Goal: Transaction & Acquisition: Purchase product/service

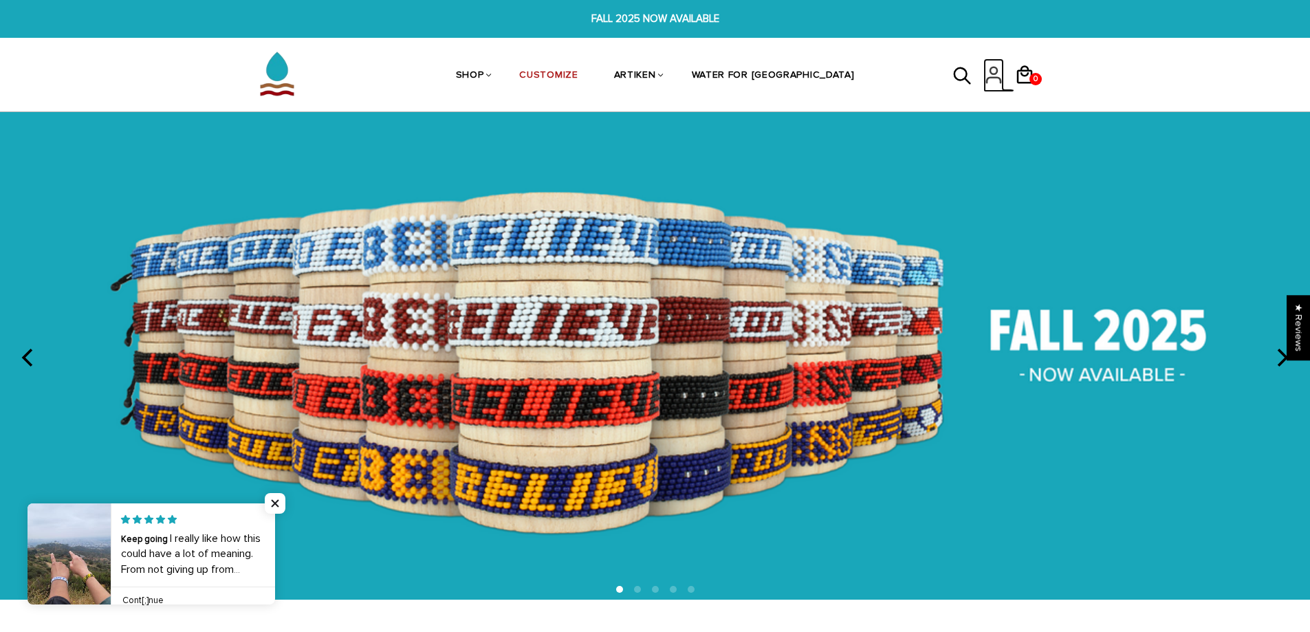
click at [996, 74] on icon at bounding box center [994, 70] width 7 height 7
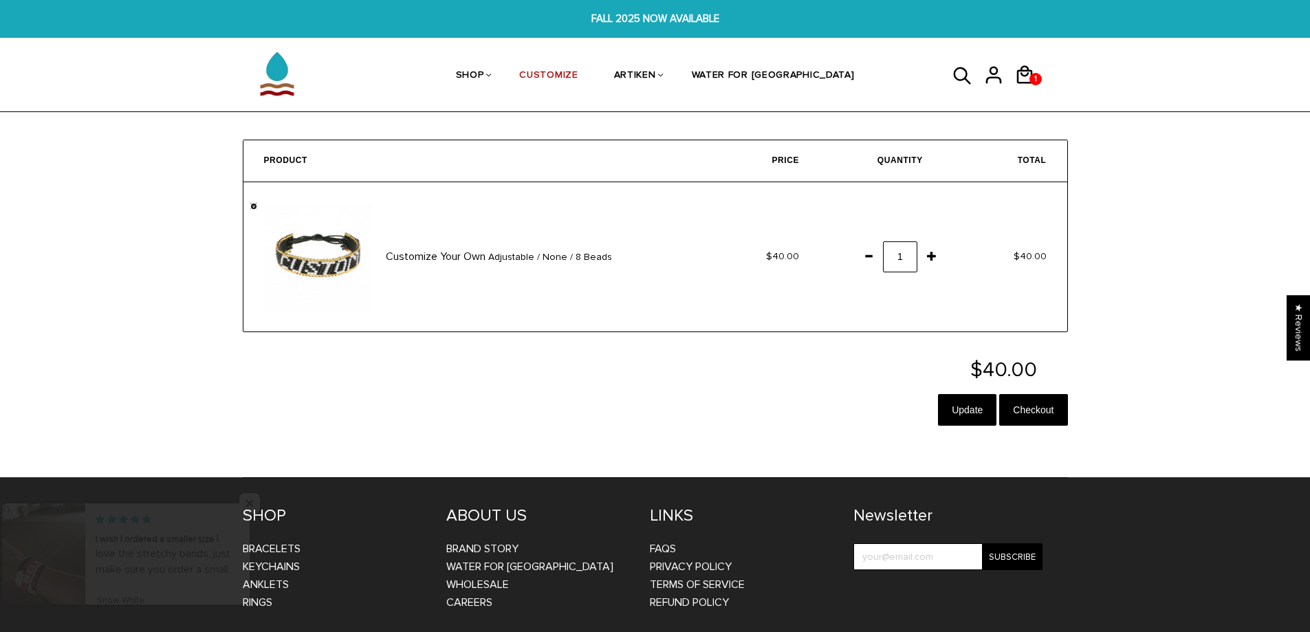
click at [255, 208] on link "" at bounding box center [253, 206] width 7 height 7
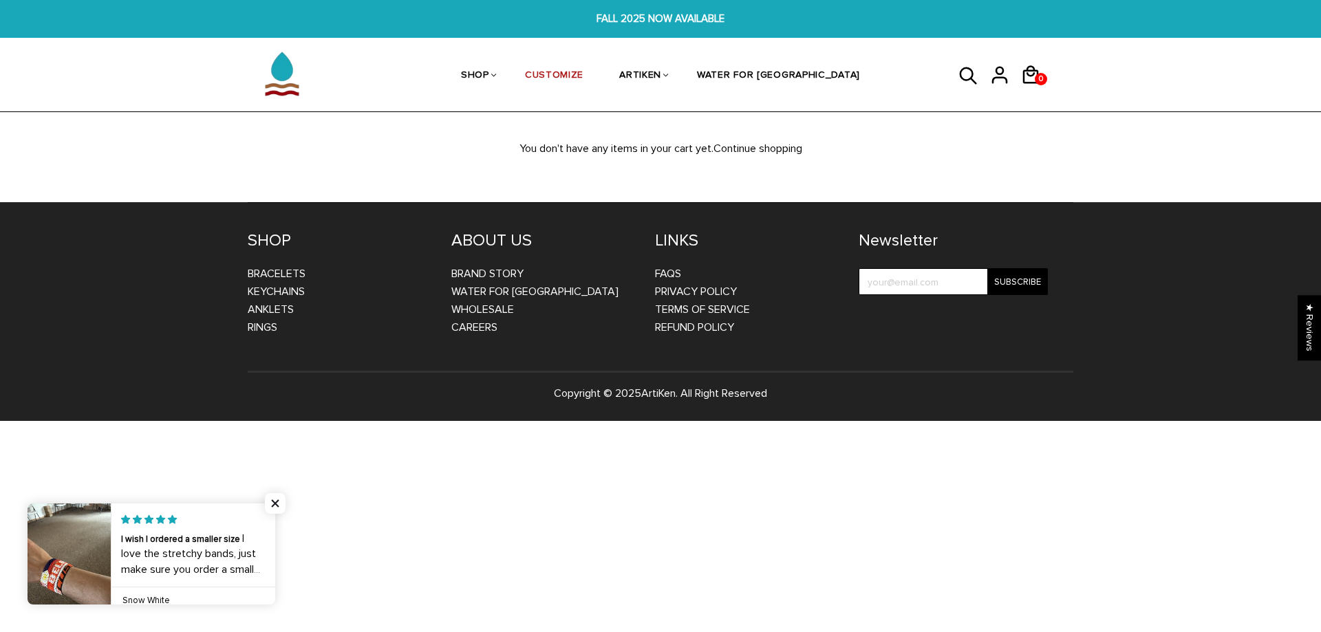
click at [961, 155] on p "You don't have any items in your cart yet. Continue shopping" at bounding box center [660, 149] width 867 height 18
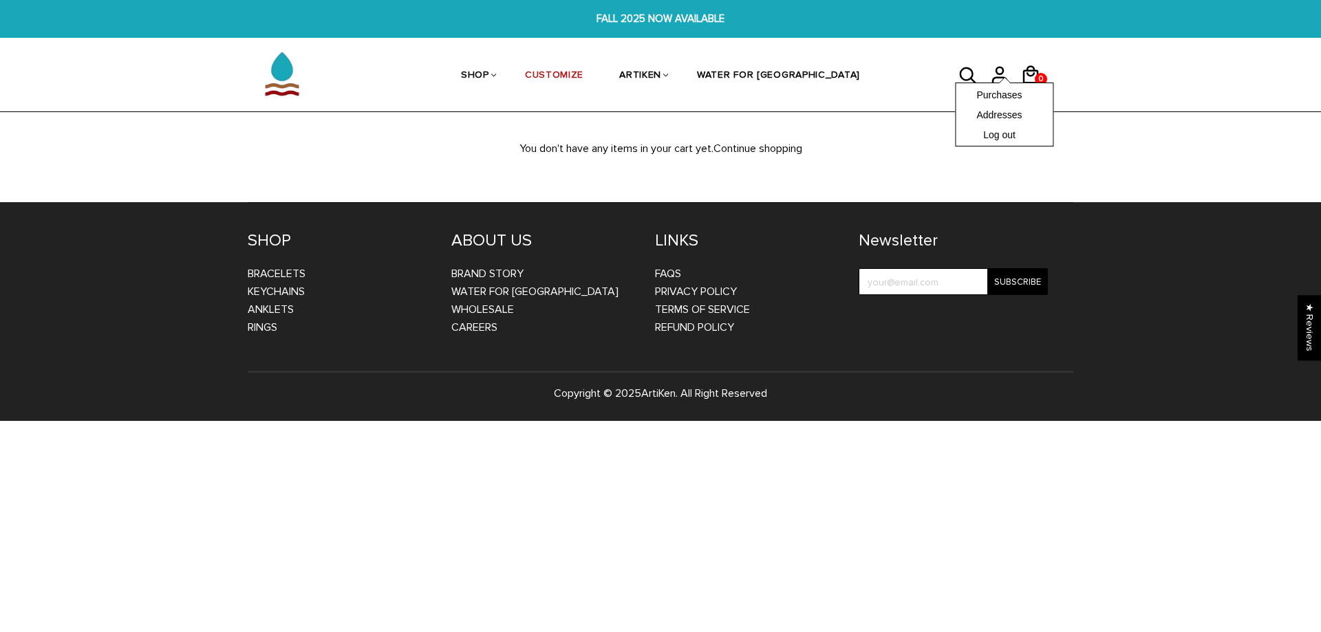
click at [1000, 83] on div "Purchases Addresses Log out" at bounding box center [1004, 115] width 98 height 64
click at [581, 76] on link "CUSTOMIZE" at bounding box center [554, 76] width 58 height 73
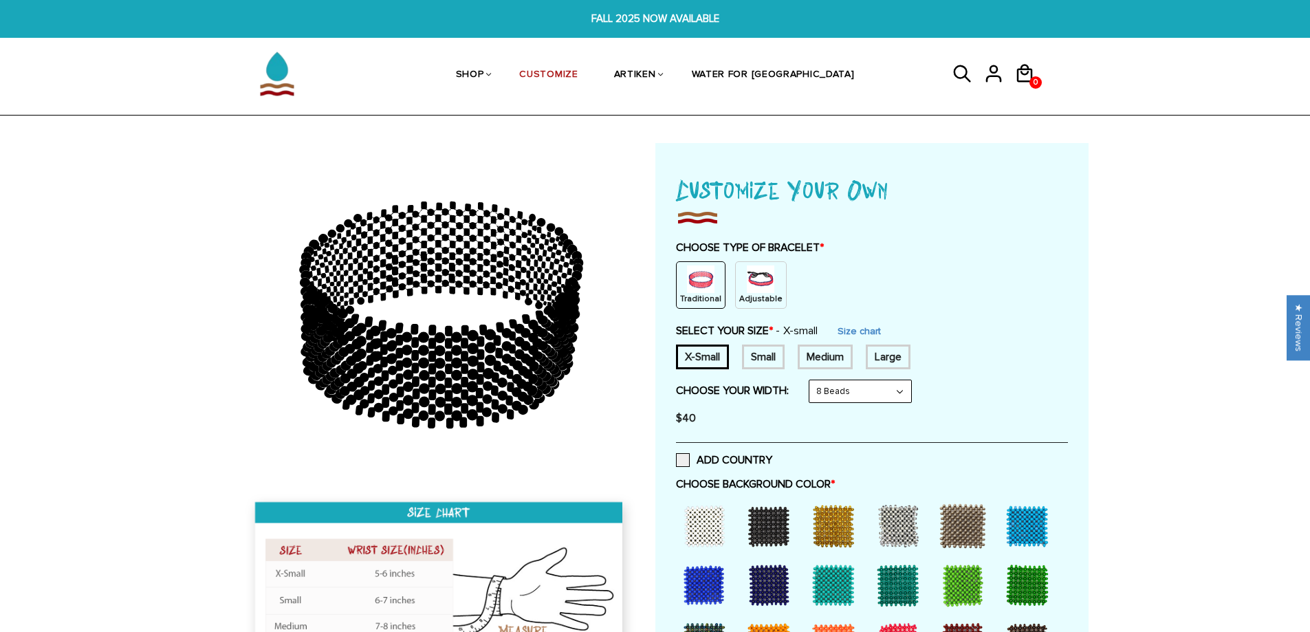
click at [757, 297] on p "Adjustable" at bounding box center [760, 299] width 43 height 12
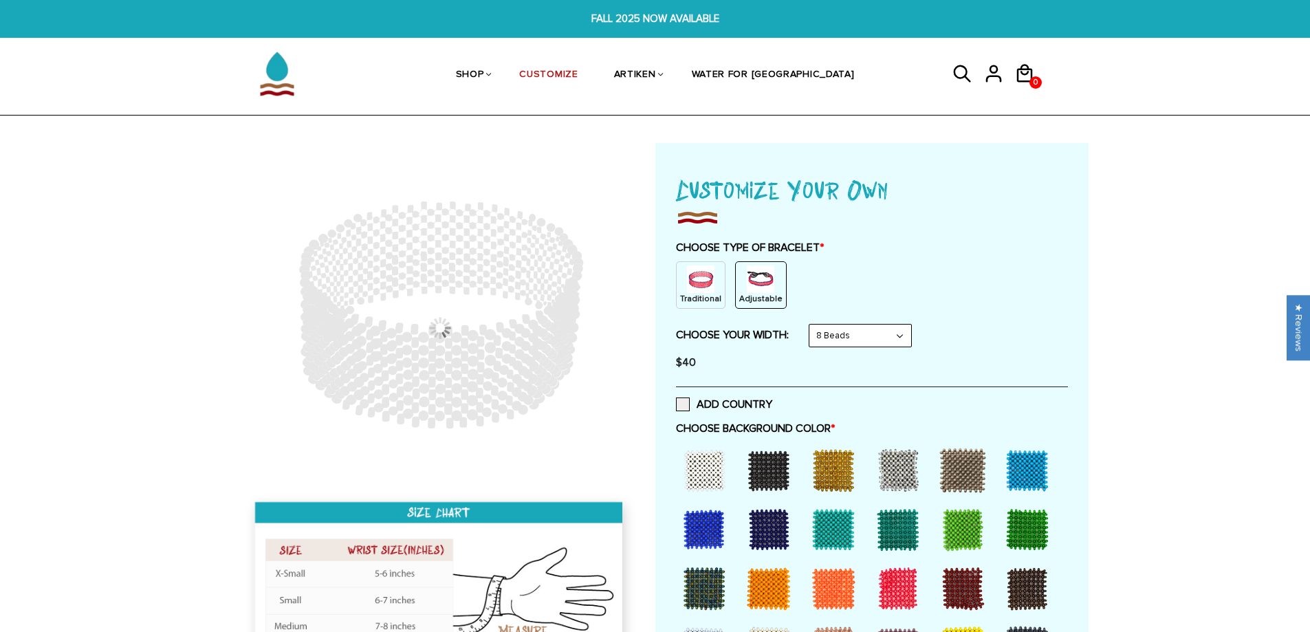
drag, startPoint x: 813, startPoint y: 333, endPoint x: 820, endPoint y: 337, distance: 8.0
click at [813, 333] on select "8 Beads 6 Beads 10 Beads" at bounding box center [861, 336] width 102 height 22
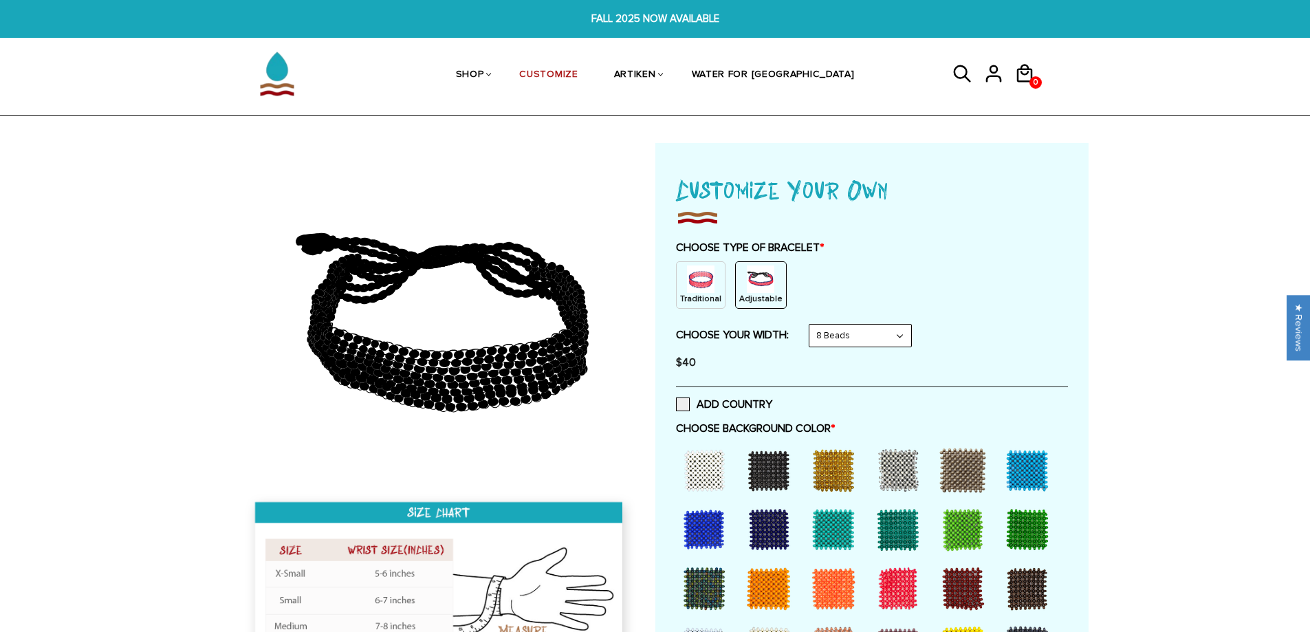
click at [812, 325] on select "8 Beads 6 Beads 10 Beads" at bounding box center [861, 336] width 102 height 22
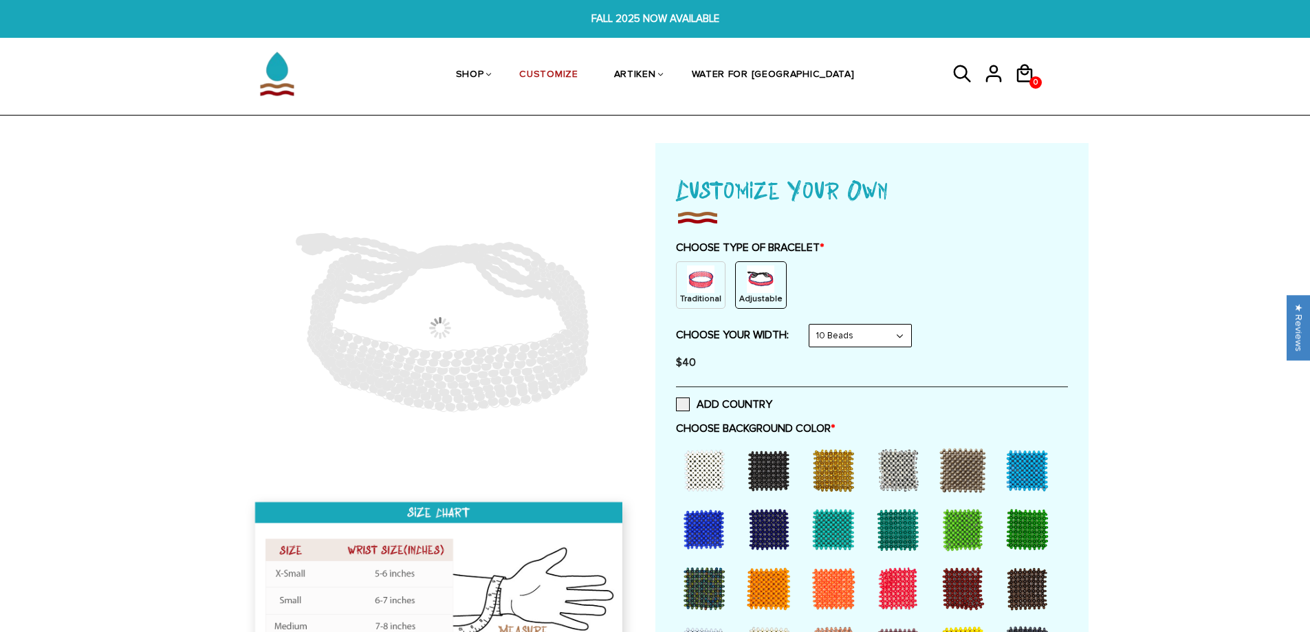
click at [839, 341] on select "8 Beads 6 Beads 10 Beads" at bounding box center [861, 336] width 102 height 22
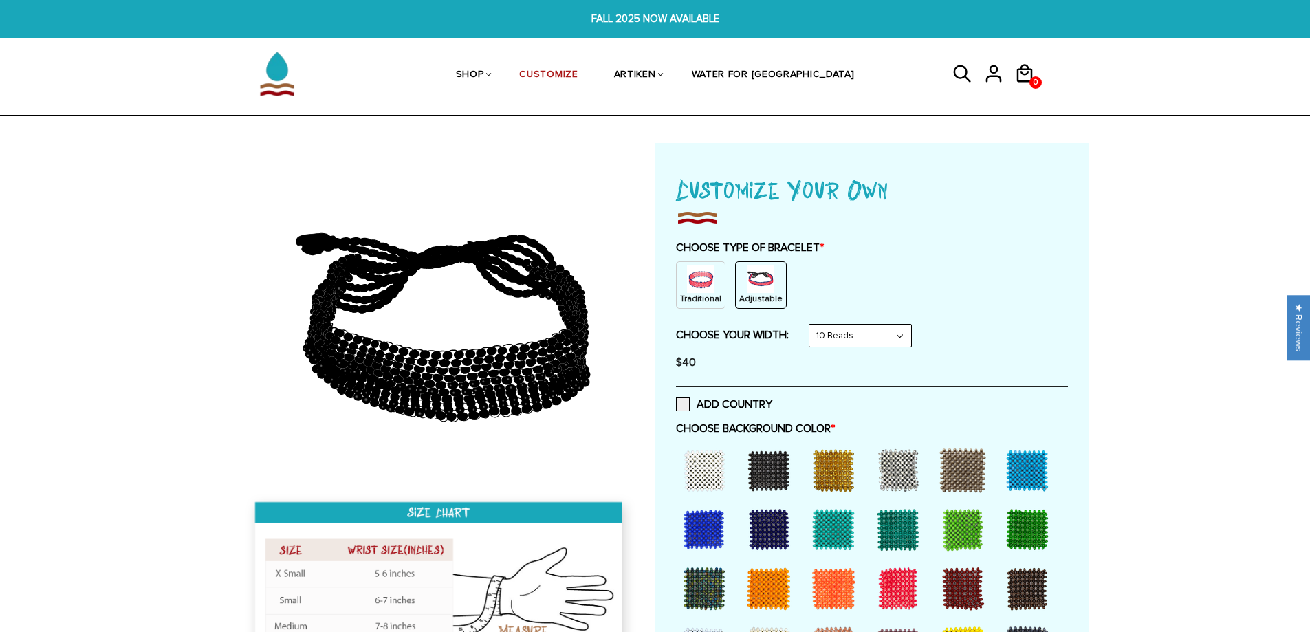
select select "6-beads"
click at [812, 325] on select "8 Beads 6 Beads 10 Beads" at bounding box center [861, 336] width 102 height 22
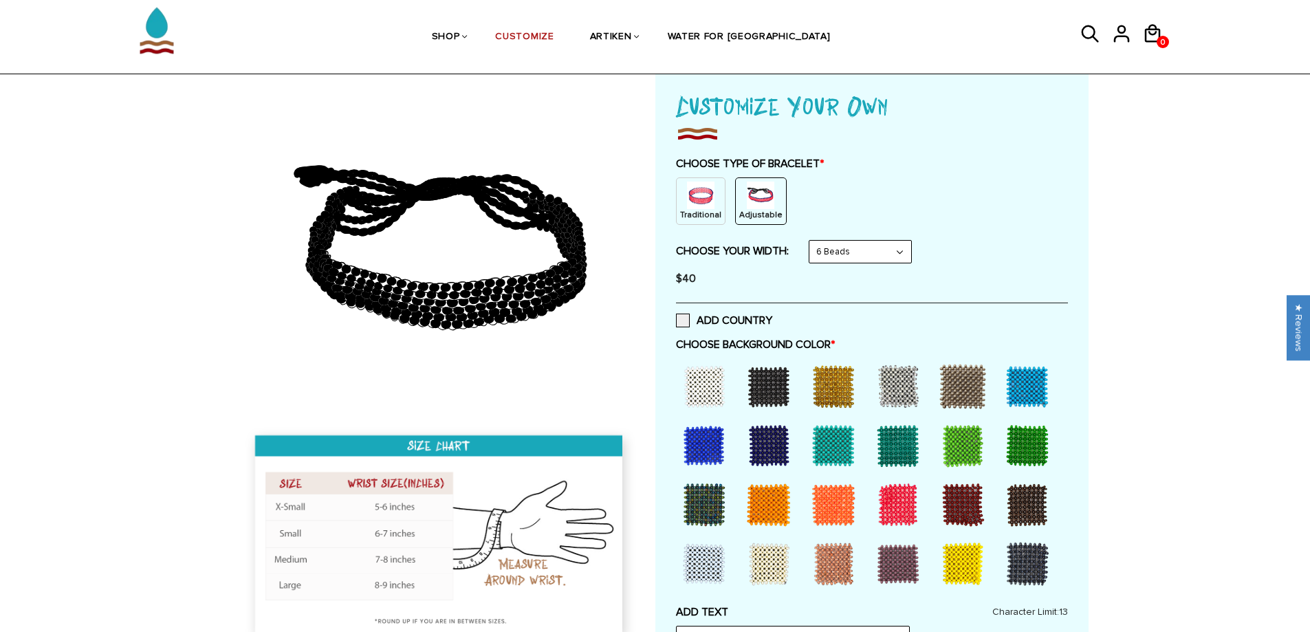
scroll to position [206, 0]
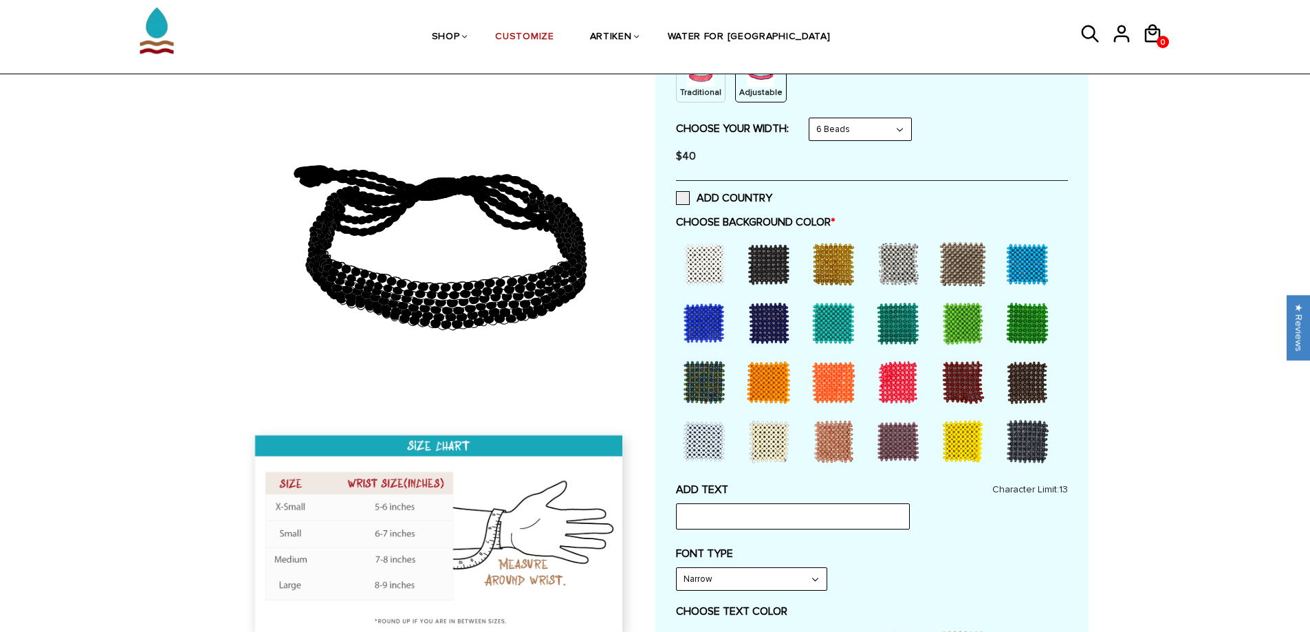
click at [895, 385] on div at bounding box center [898, 382] width 55 height 55
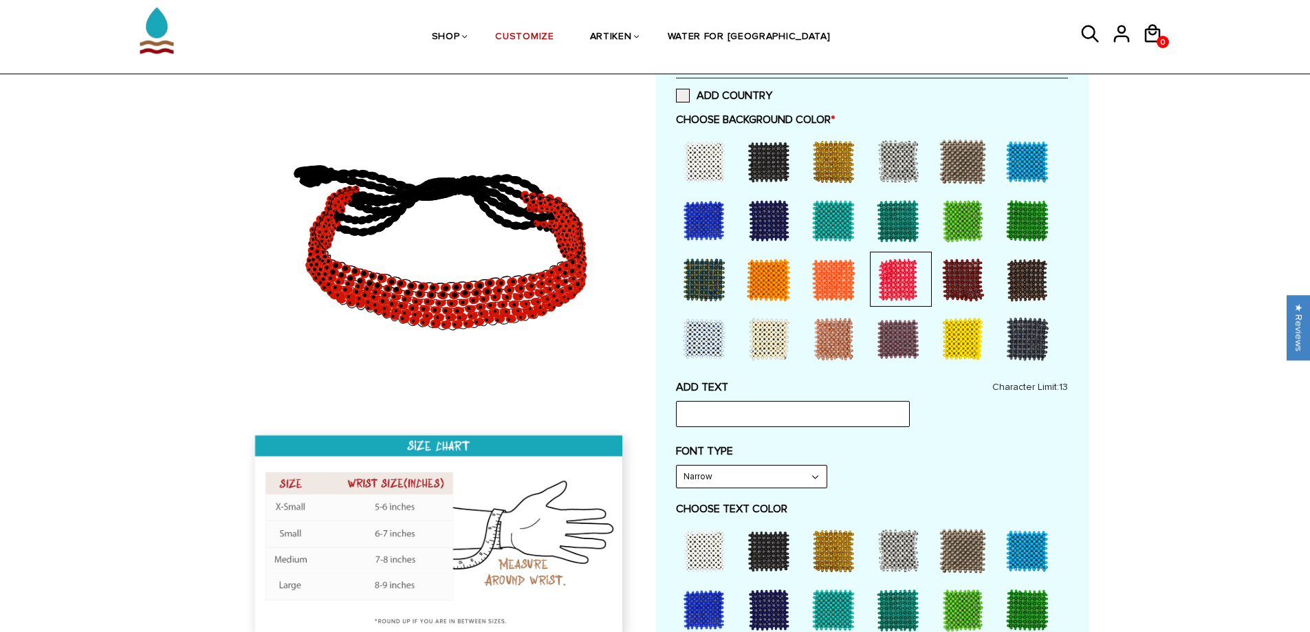
scroll to position [481, 0]
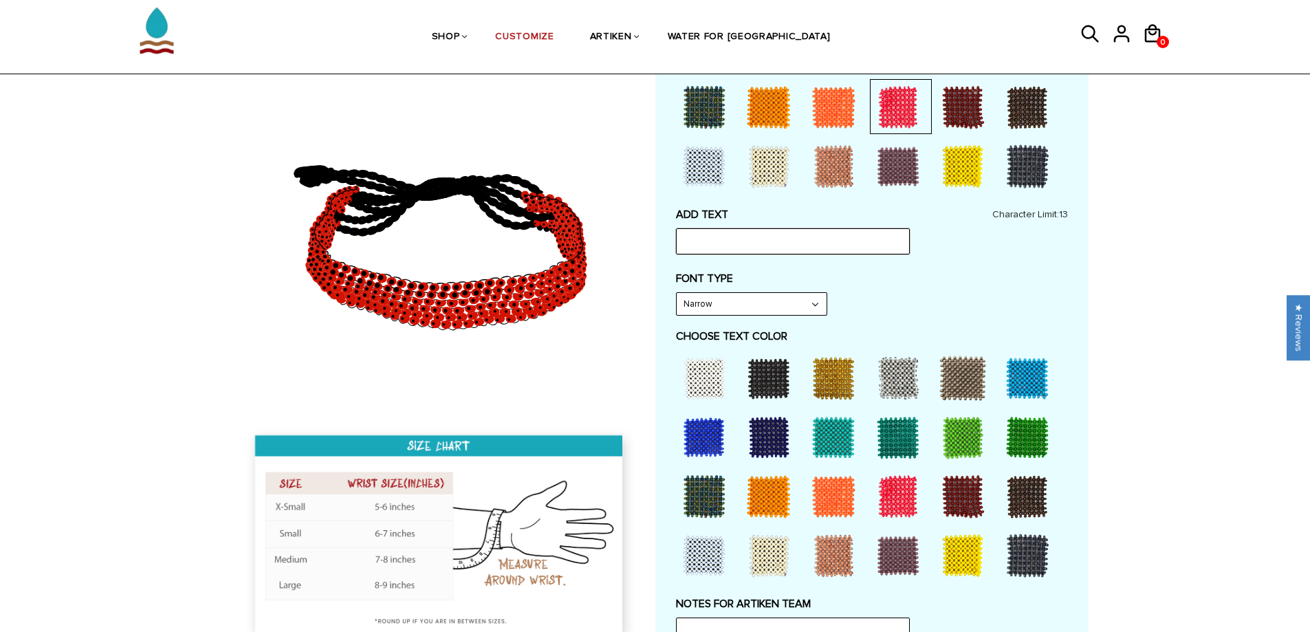
click at [808, 248] on input "text" at bounding box center [793, 241] width 234 height 26
type input "YNWA"
click at [1123, 380] on div "Home / [CUSTOMIZE] YOUR OWN" at bounding box center [655, 343] width 1310 height 1362
click at [966, 503] on div at bounding box center [962, 496] width 55 height 55
click at [975, 570] on div at bounding box center [962, 555] width 55 height 55
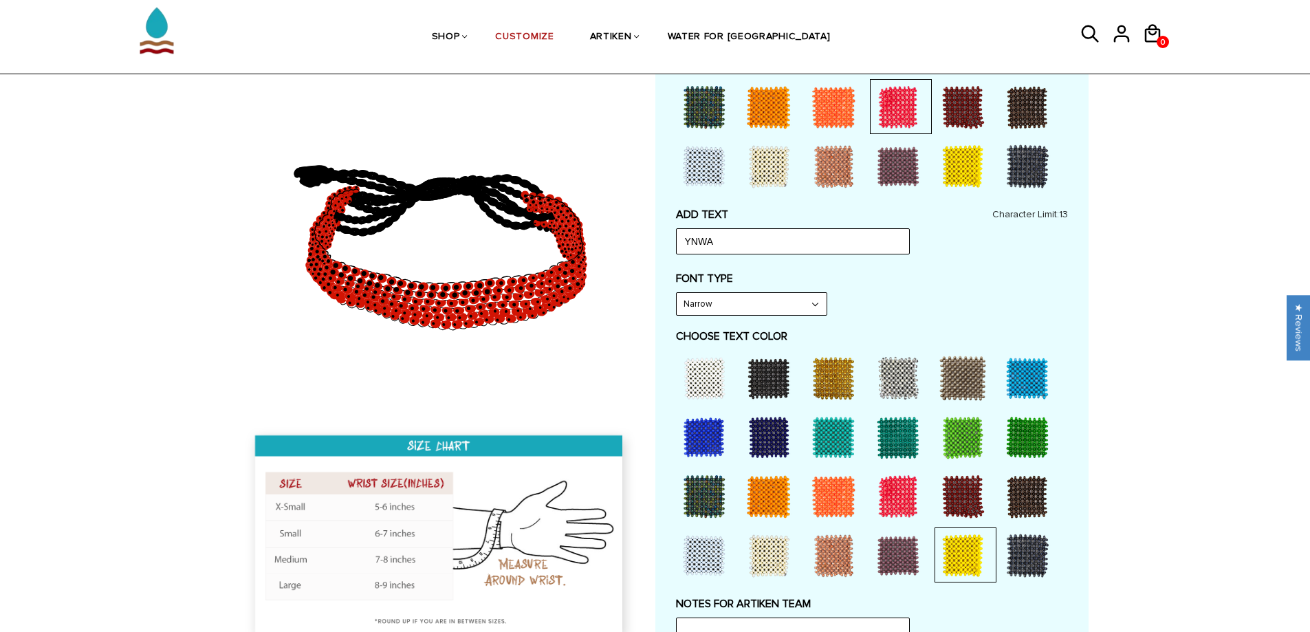
click at [975, 570] on div at bounding box center [962, 555] width 55 height 55
click at [704, 374] on div at bounding box center [704, 378] width 55 height 55
click at [1143, 416] on div "Home / [CUSTOMIZE] YOUR OWN" at bounding box center [655, 343] width 1310 height 1362
click at [950, 563] on div at bounding box center [962, 555] width 55 height 55
click at [847, 395] on div at bounding box center [833, 378] width 55 height 55
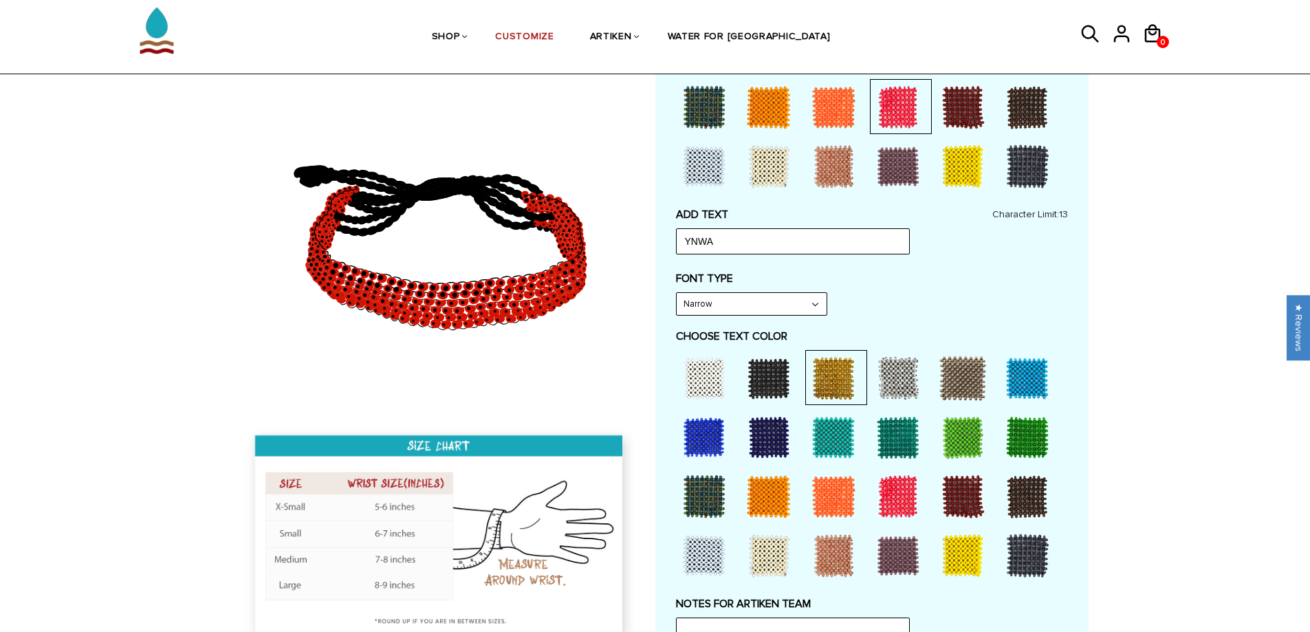
click at [773, 299] on select "Narrow Bold" at bounding box center [752, 304] width 150 height 22
click at [677, 293] on select "Narrow Bold" at bounding box center [752, 304] width 150 height 22
click at [912, 291] on div "FONT TYPE Bold Narrow Bold" at bounding box center [872, 294] width 392 height 44
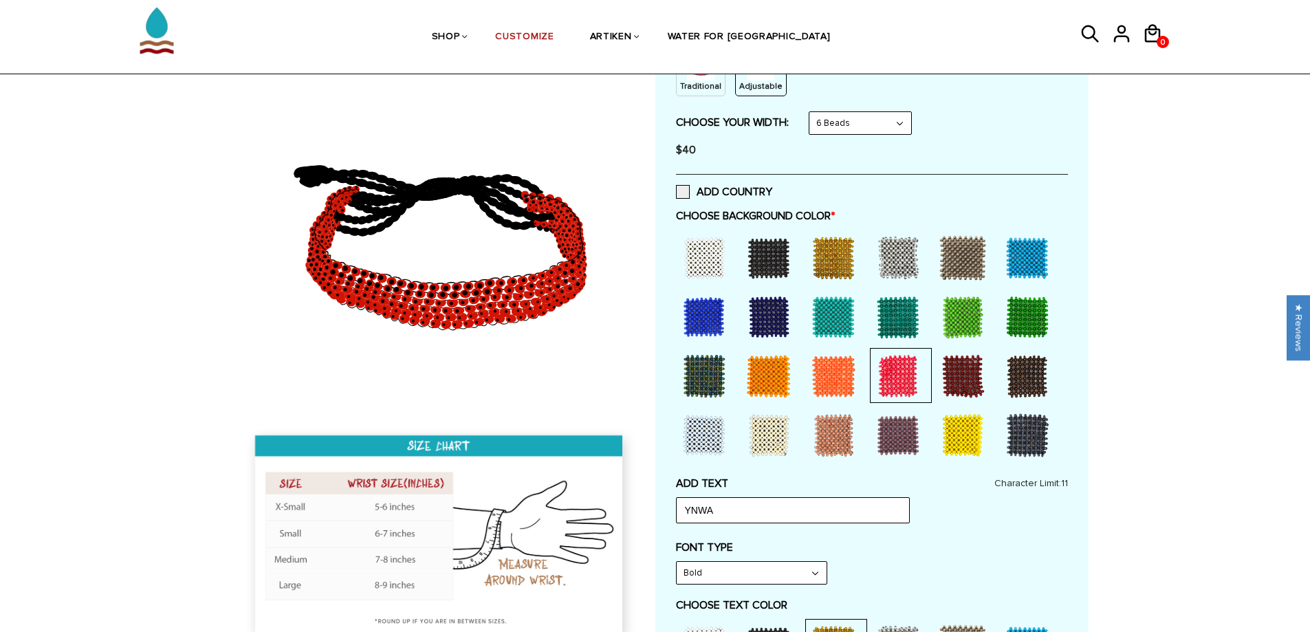
scroll to position [206, 0]
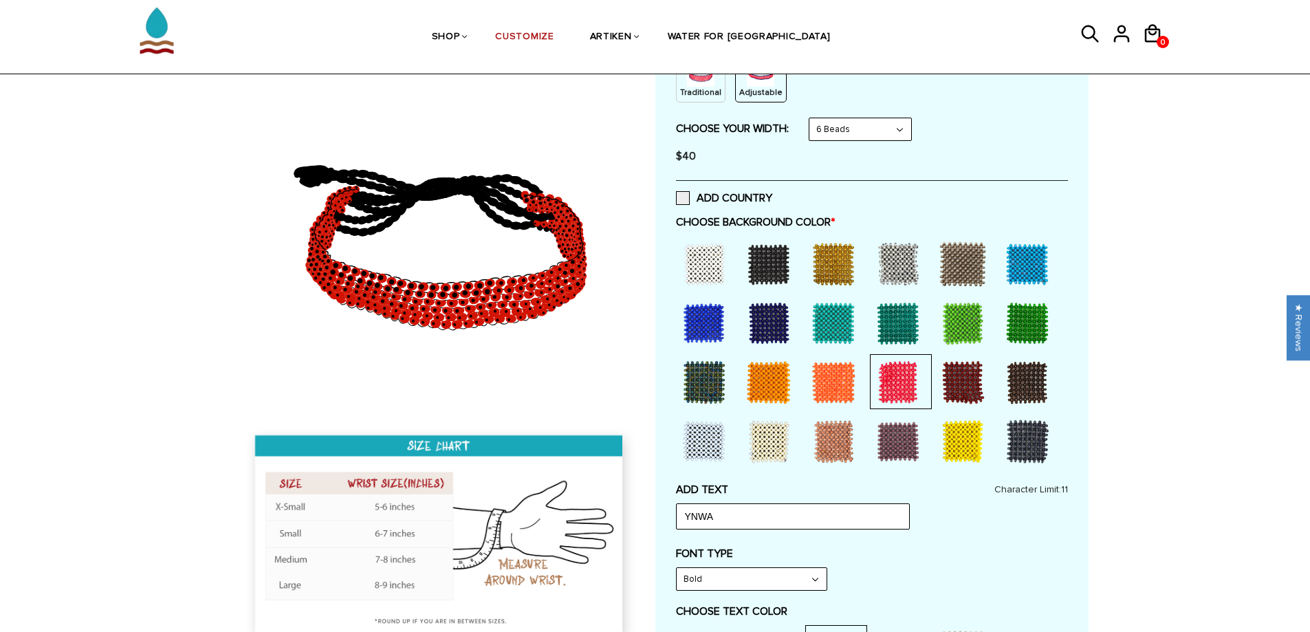
click at [705, 586] on select "Narrow Bold" at bounding box center [752, 579] width 150 height 22
select select "Narrow"
click at [677, 568] on select "Narrow Bold" at bounding box center [752, 579] width 150 height 22
click at [984, 580] on div "FONT TYPE Narrow Narrow Bold" at bounding box center [872, 569] width 392 height 44
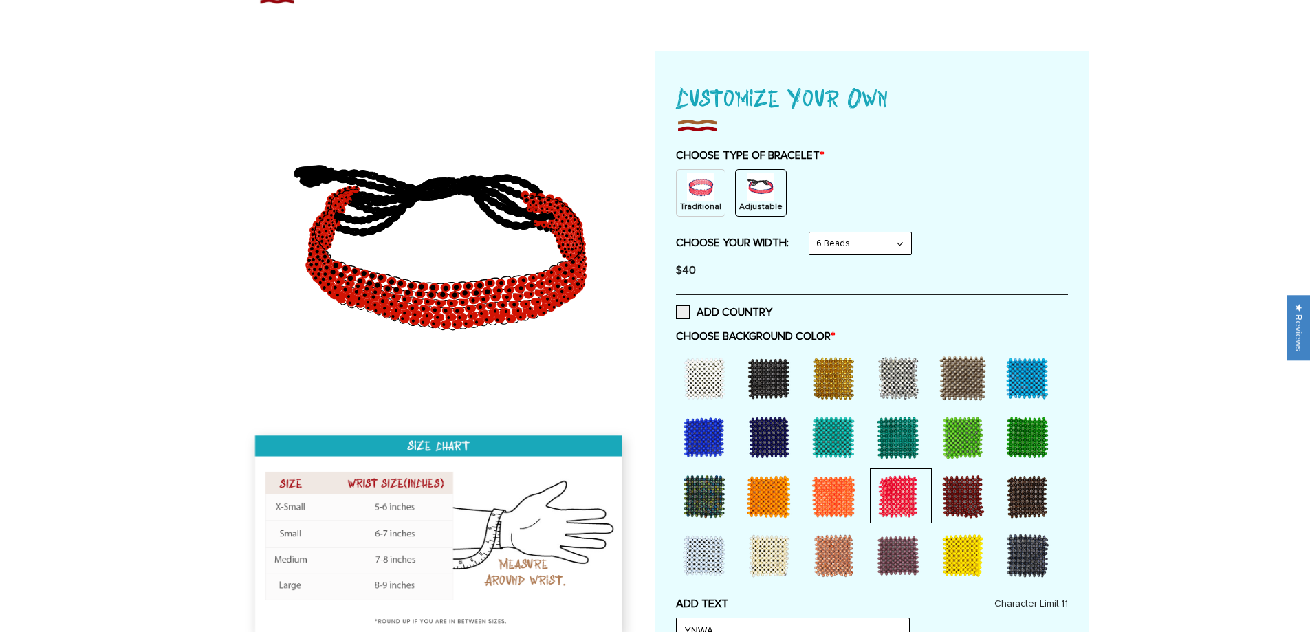
scroll to position [0, 0]
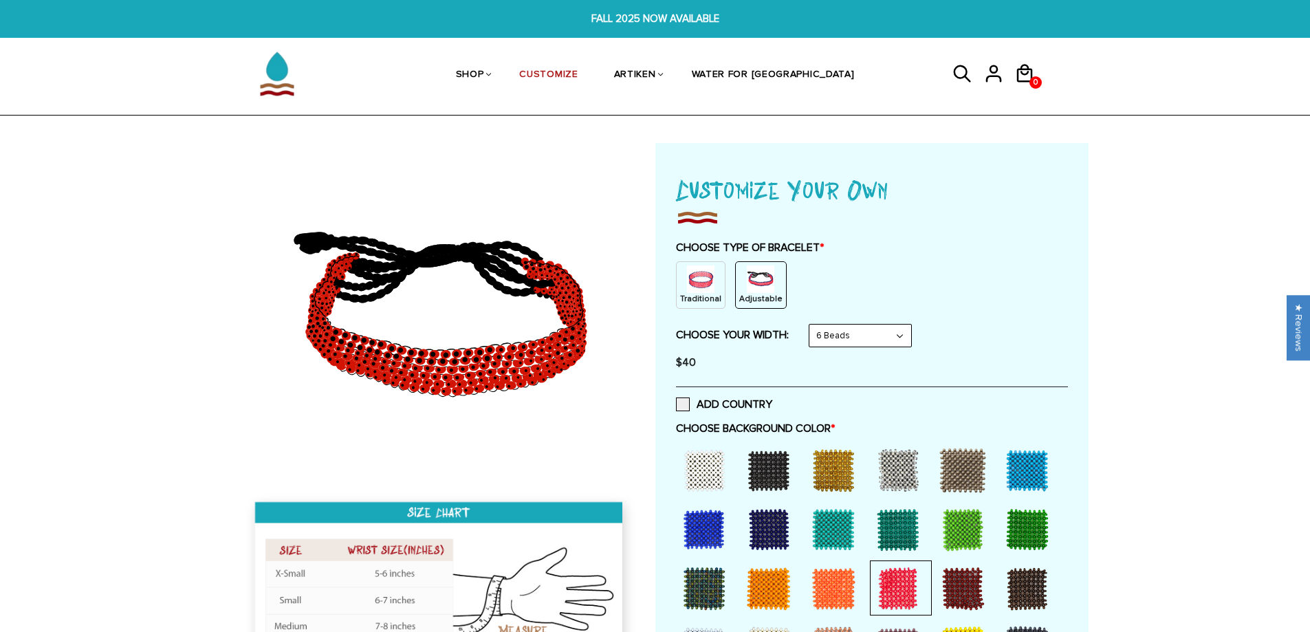
click at [966, 173] on h1 "Customize Your Own" at bounding box center [872, 189] width 392 height 37
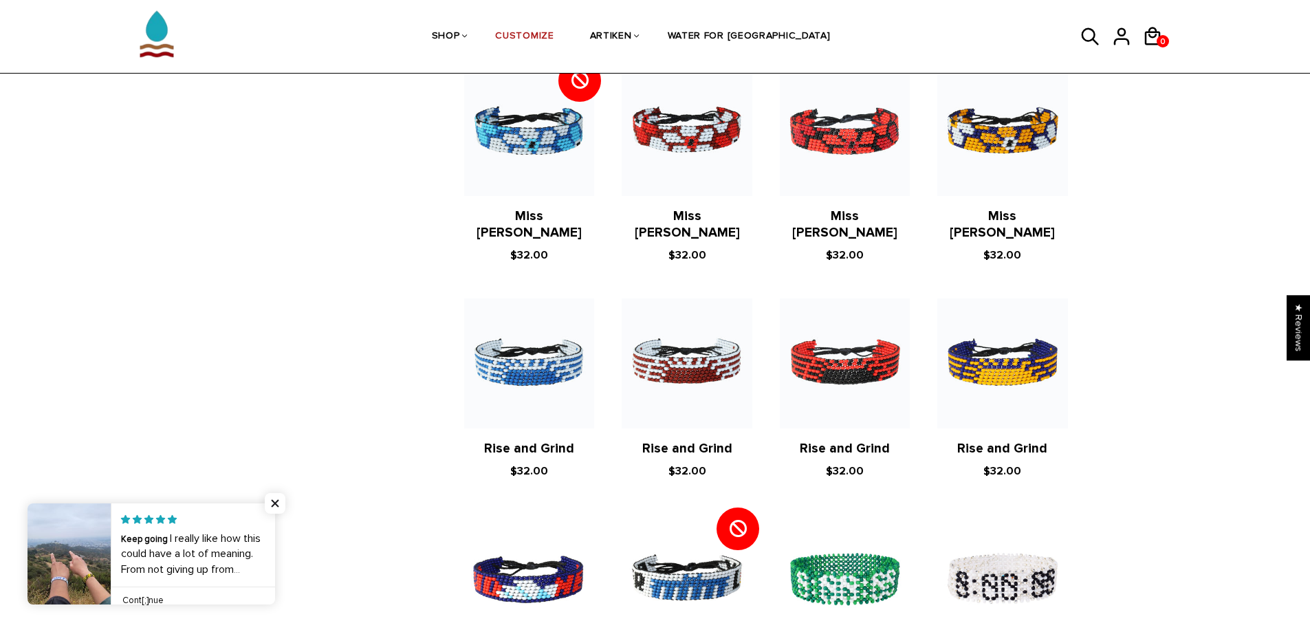
scroll to position [344, 0]
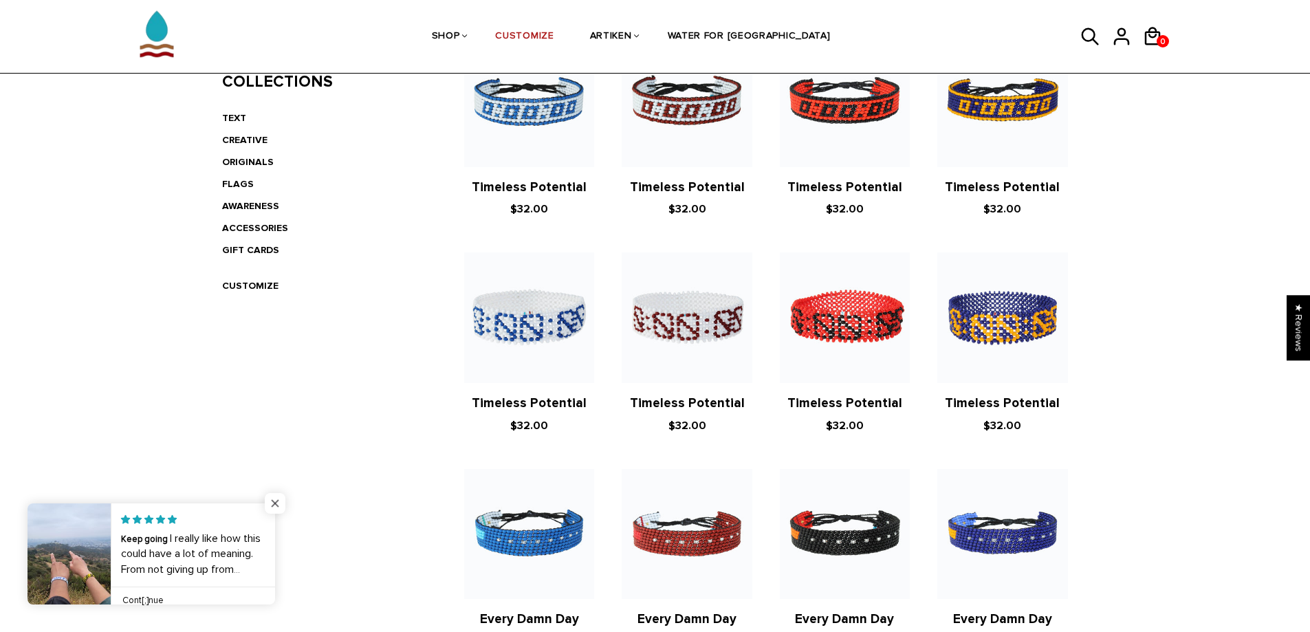
click at [276, 508] on span "Close popup widget" at bounding box center [275, 503] width 21 height 21
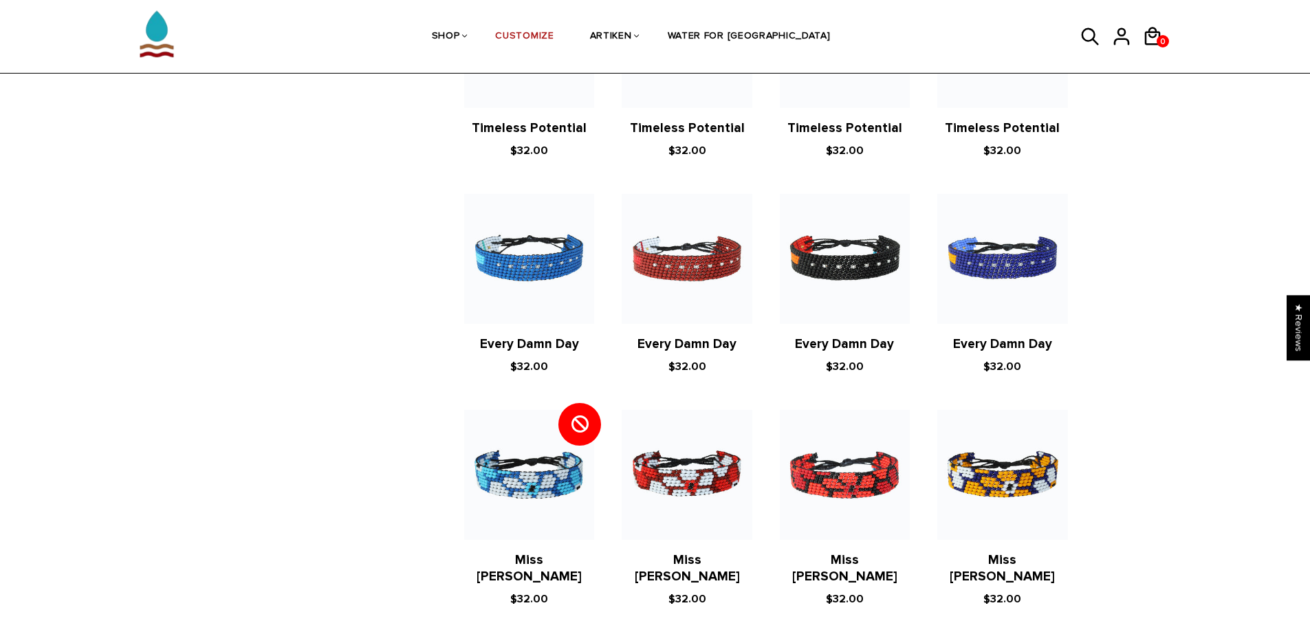
scroll to position [138, 0]
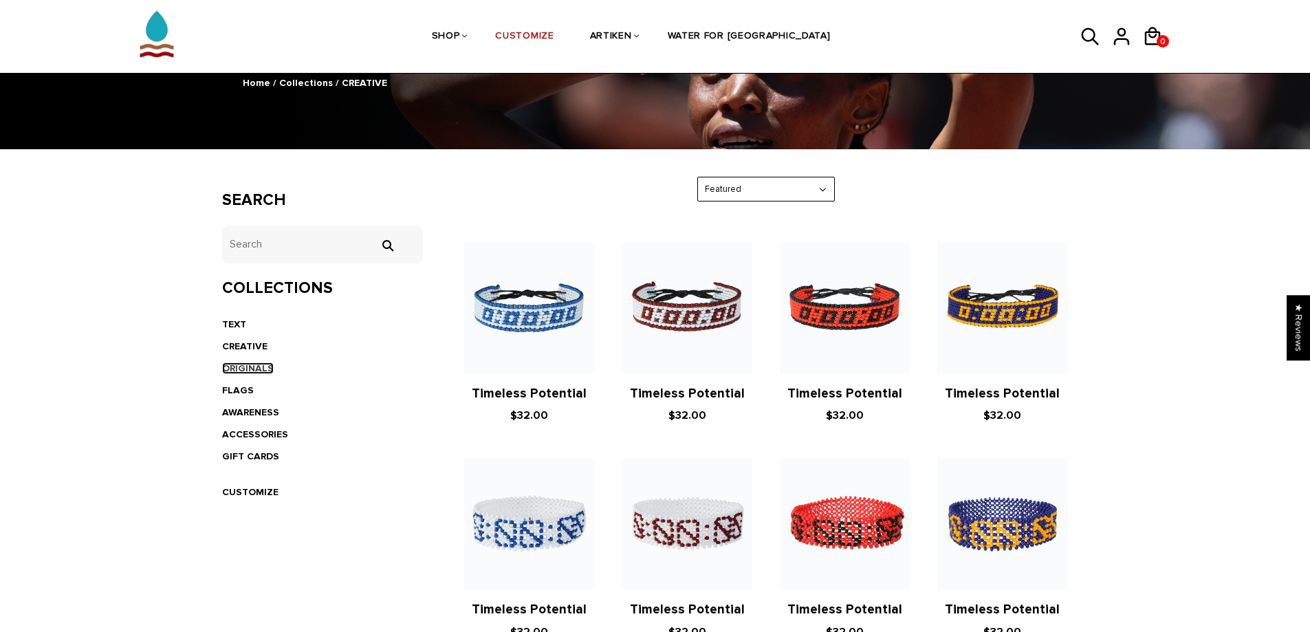
click at [254, 365] on link "ORIGINALS" at bounding box center [248, 368] width 52 height 12
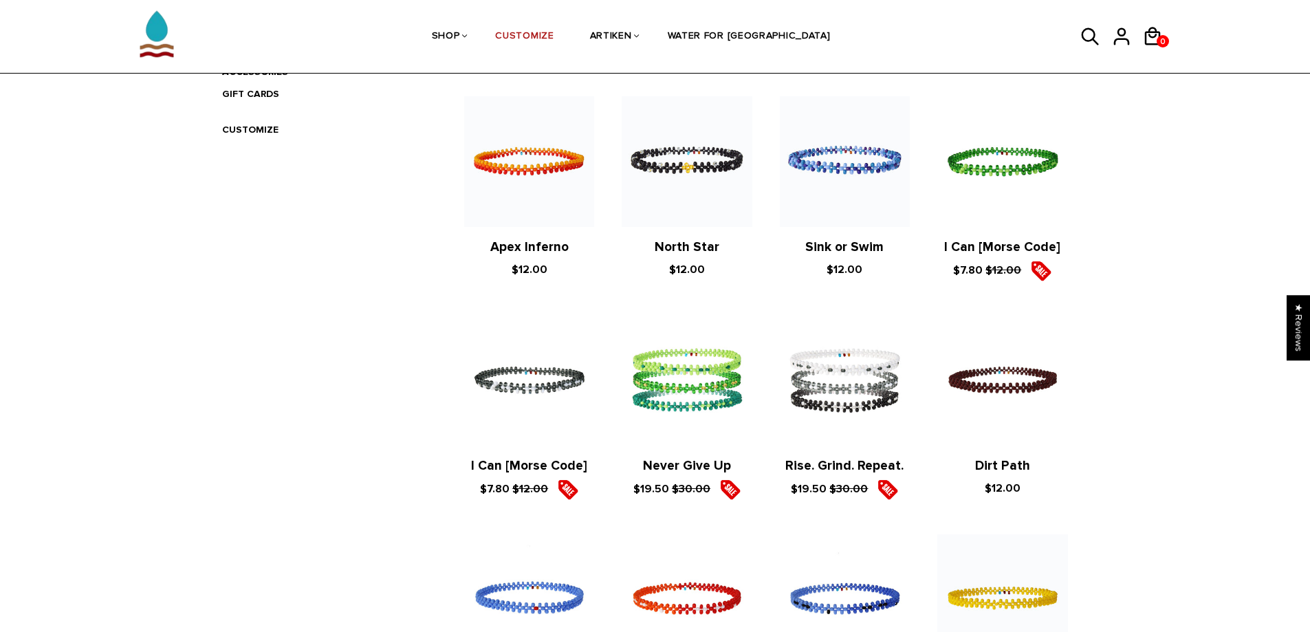
scroll to position [206, 0]
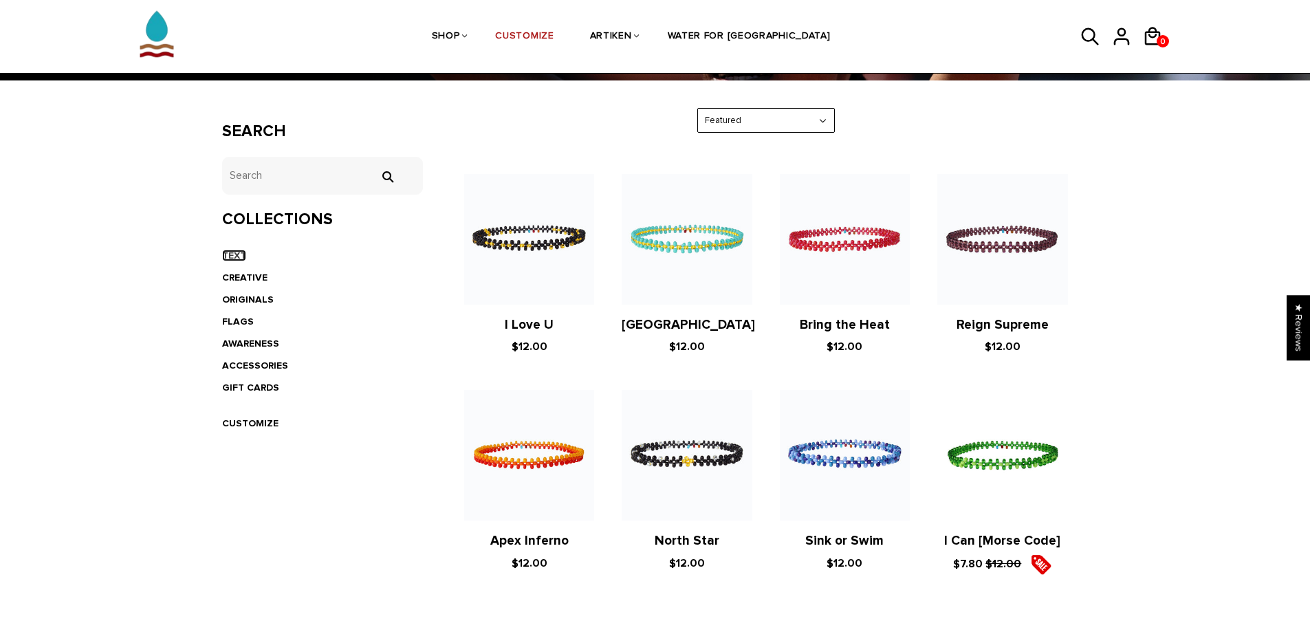
click at [235, 250] on link "TEXT" at bounding box center [234, 256] width 24 height 12
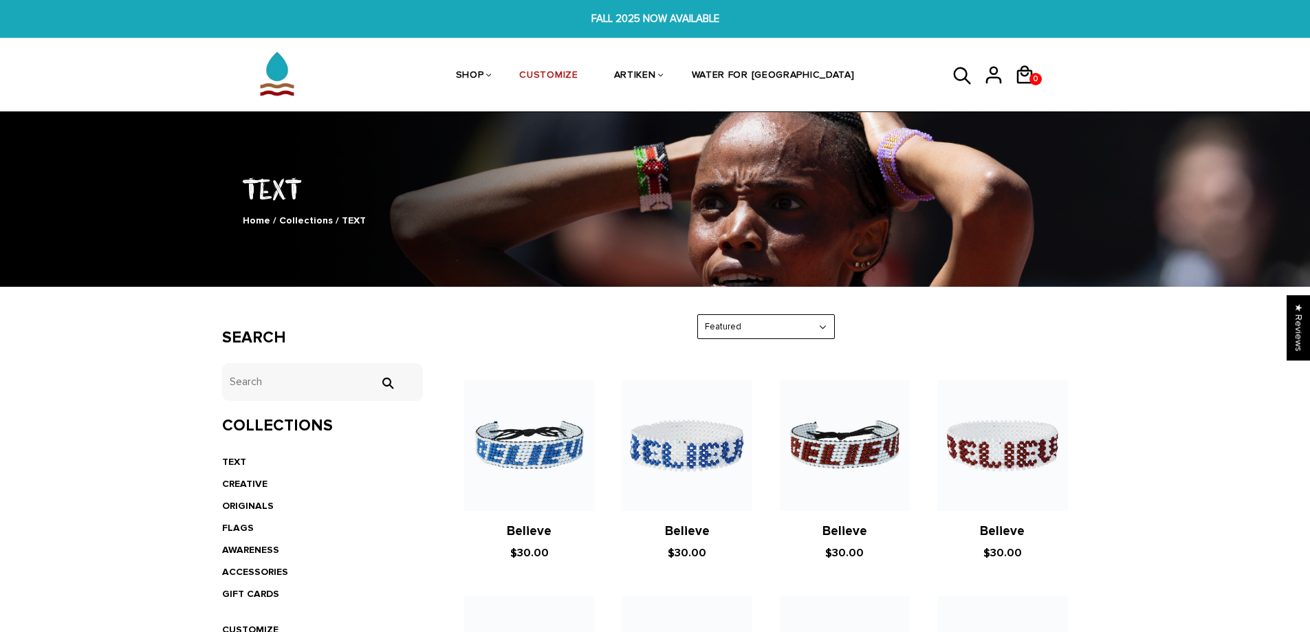
scroll to position [413, 0]
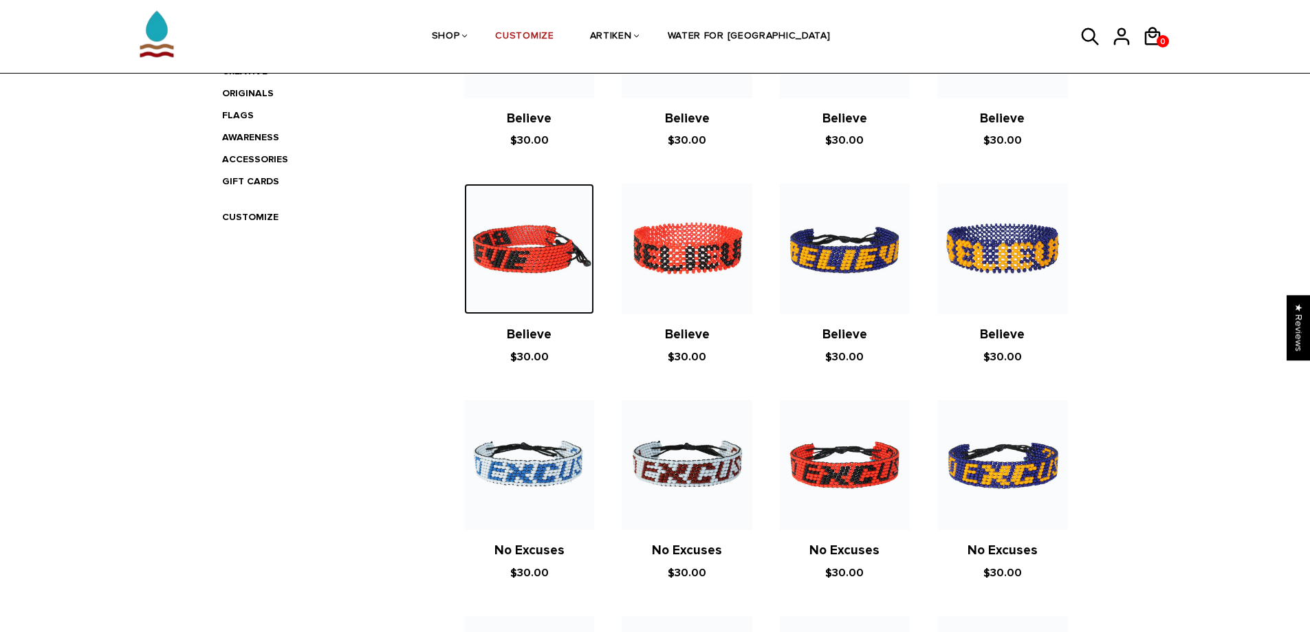
click at [524, 270] on img at bounding box center [529, 249] width 130 height 130
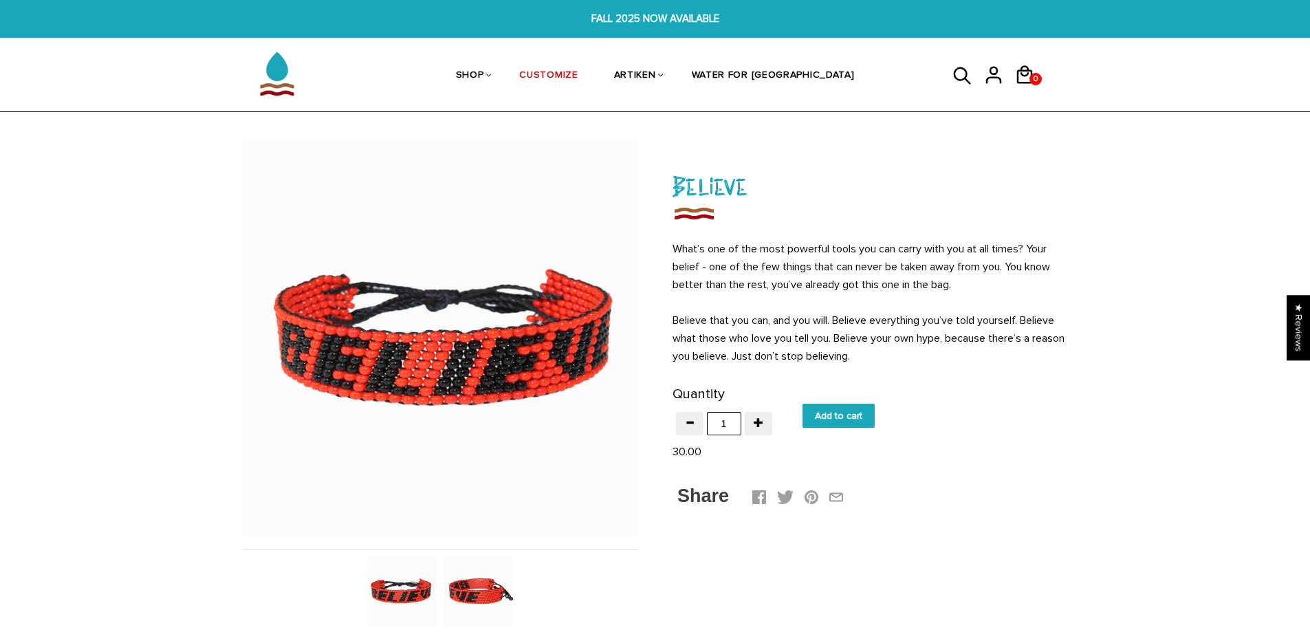
click at [478, 587] on img at bounding box center [479, 591] width 71 height 71
